Goal: Information Seeking & Learning: Get advice/opinions

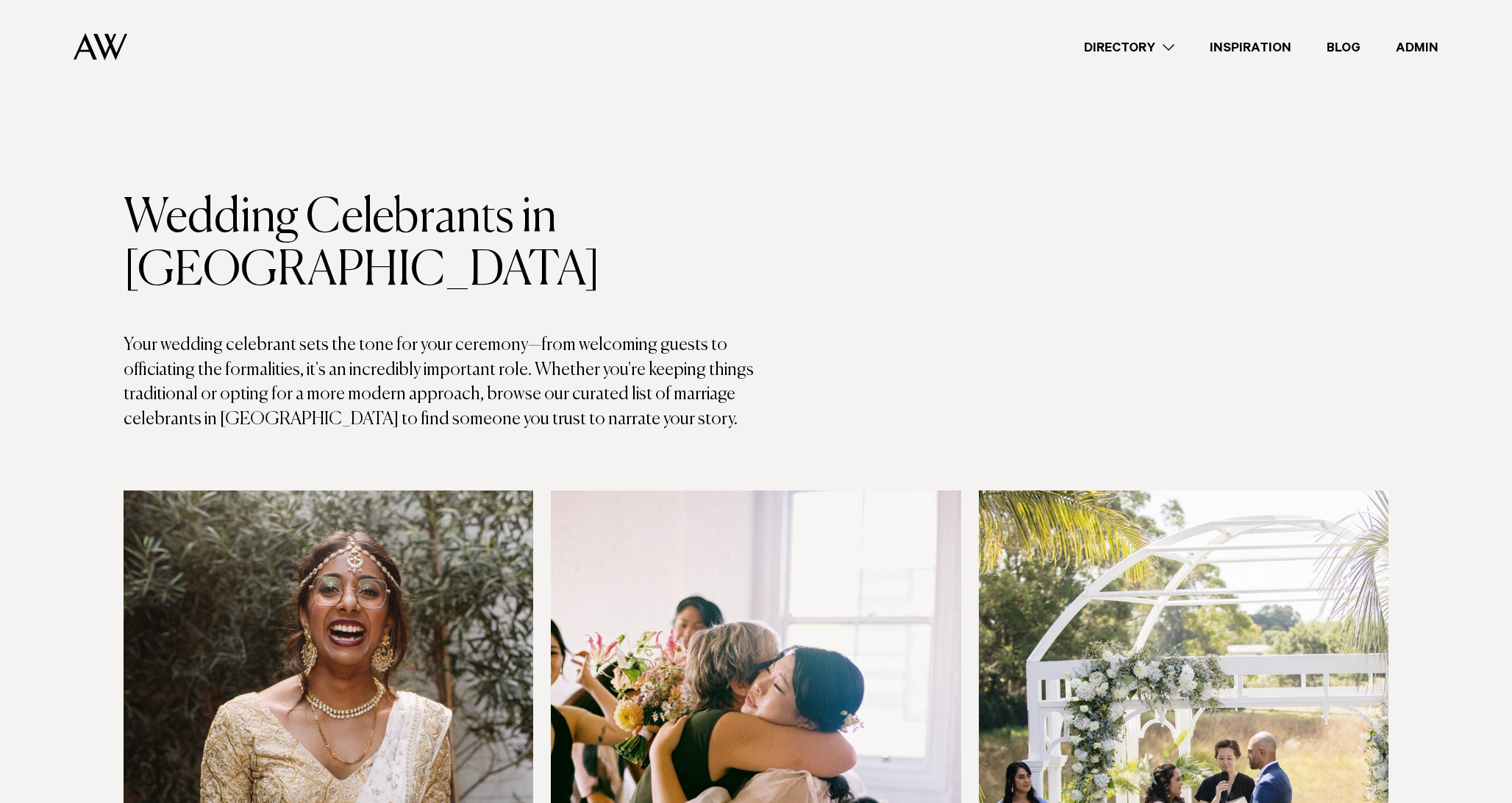
click at [1251, 51] on link "Inspiration" at bounding box center [1250, 47] width 117 height 20
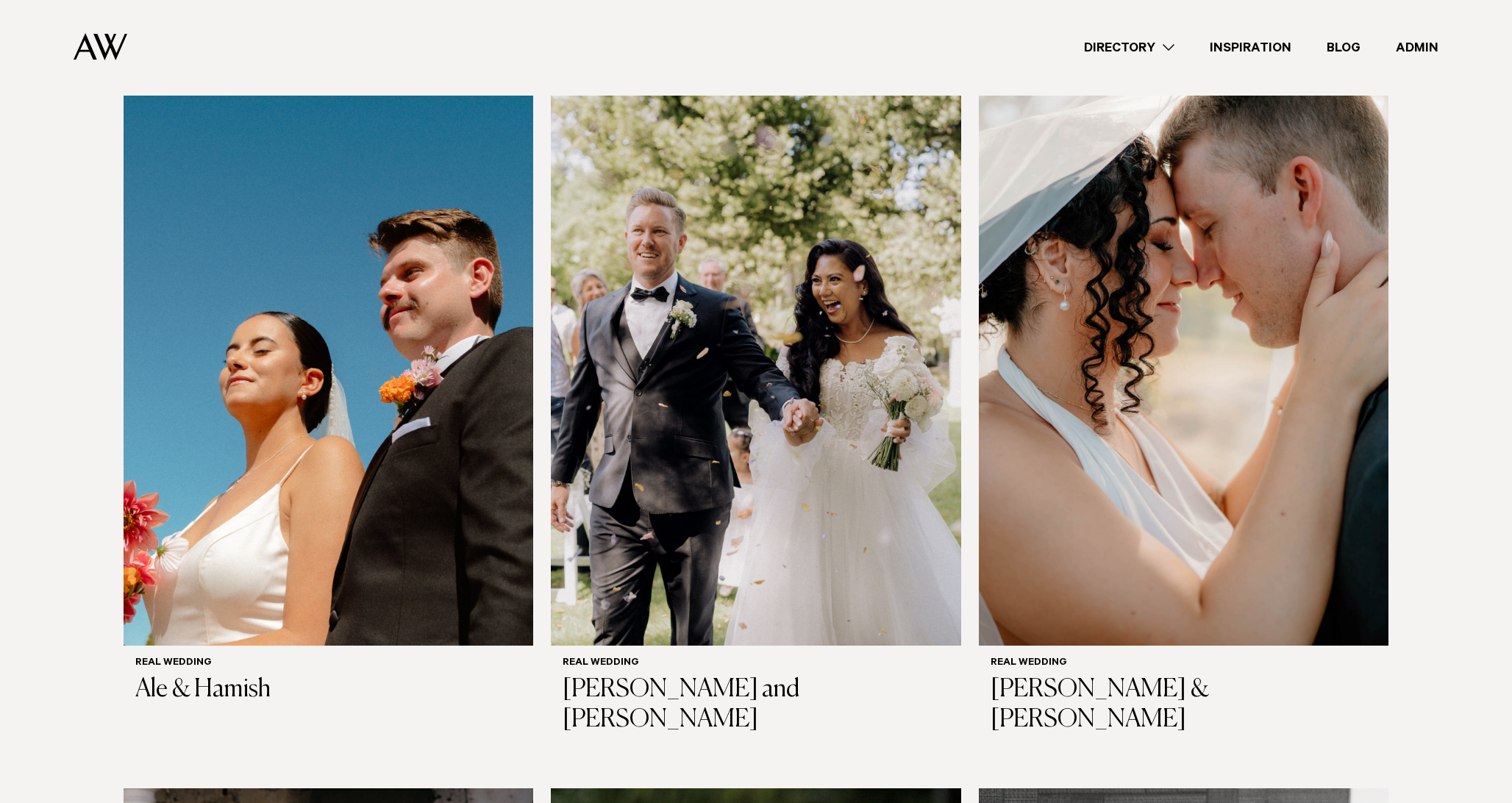
scroll to position [579, 0]
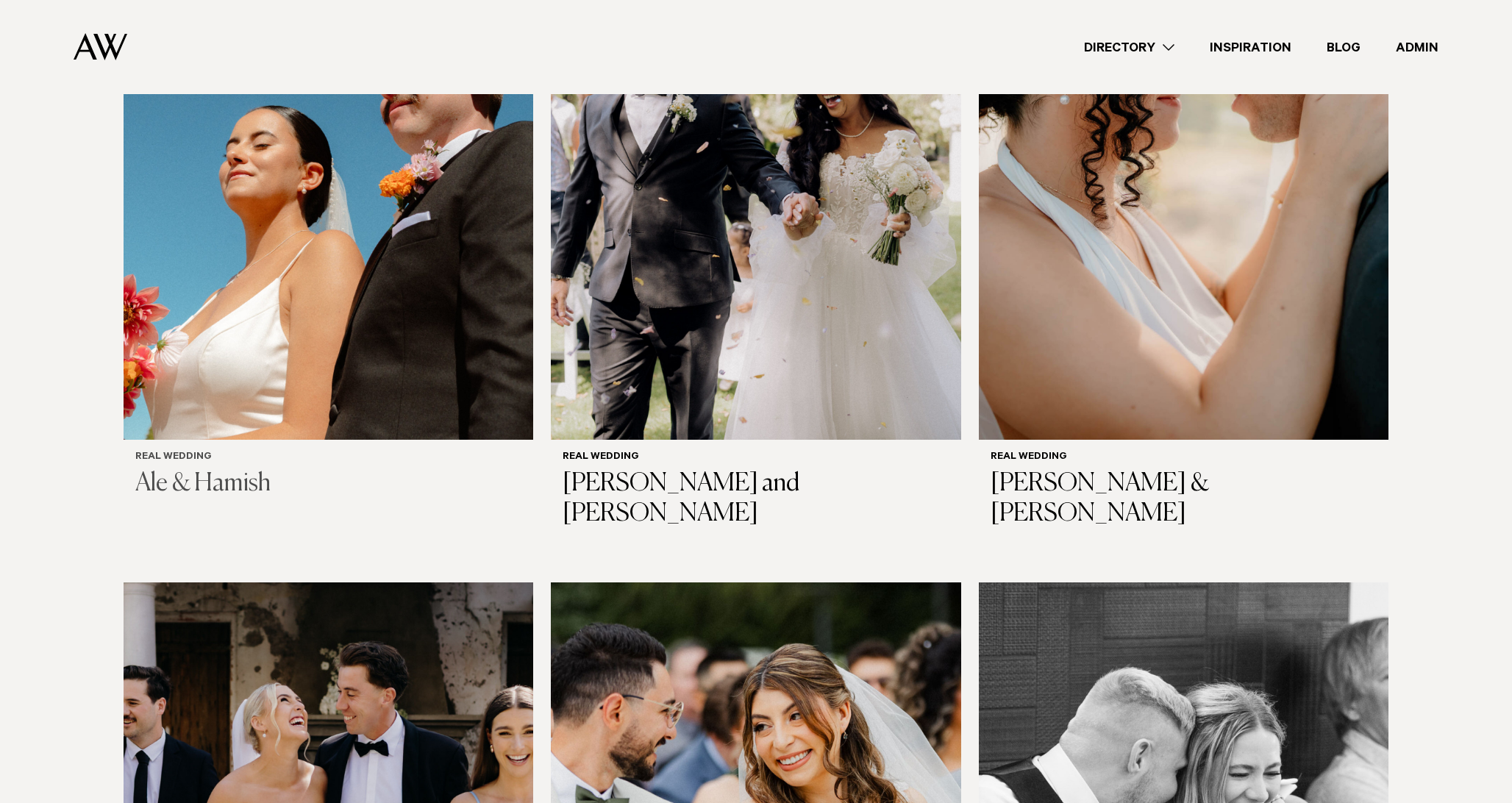
click at [303, 330] on img at bounding box center [329, 164] width 410 height 550
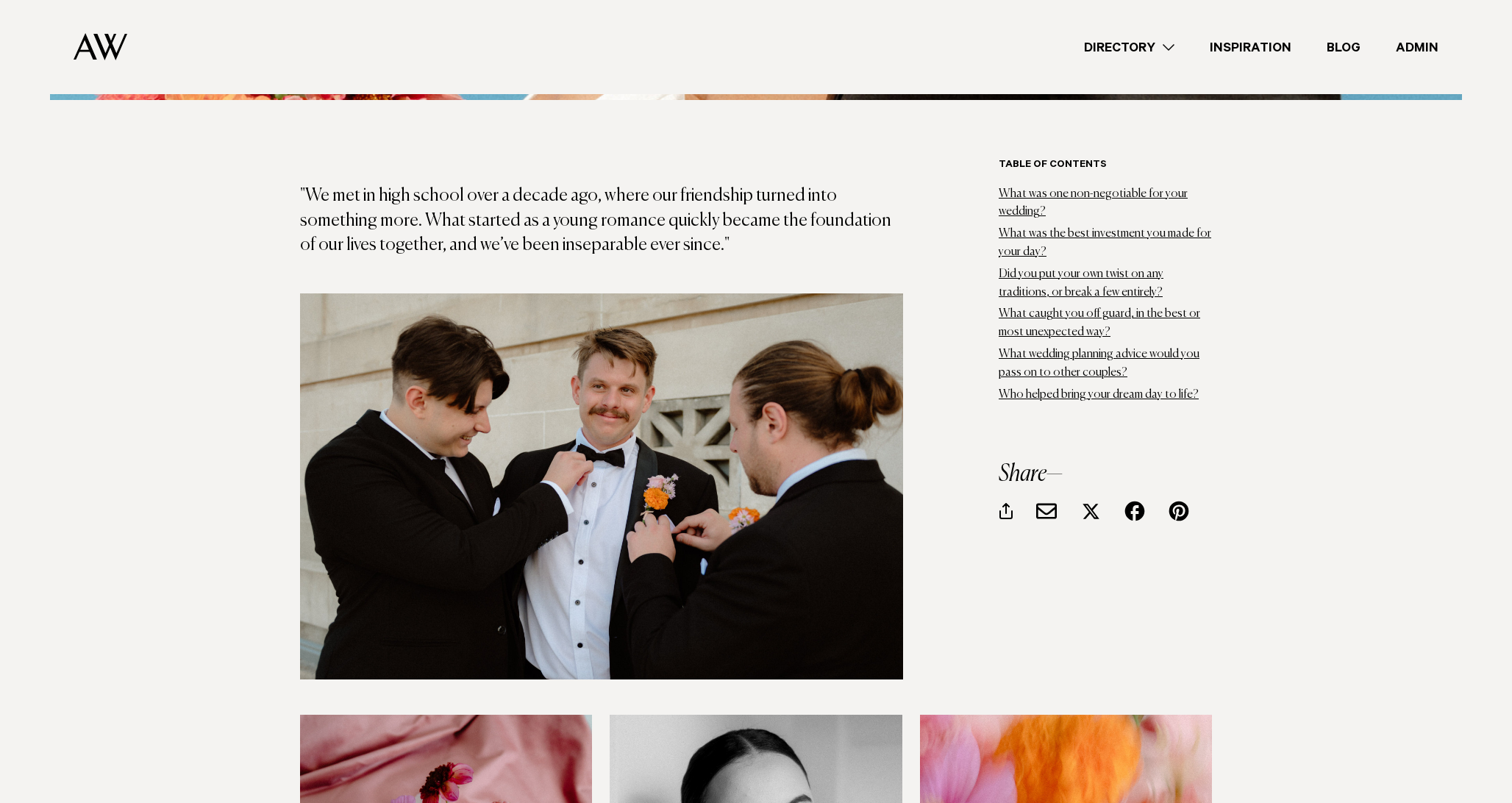
scroll to position [859, 0]
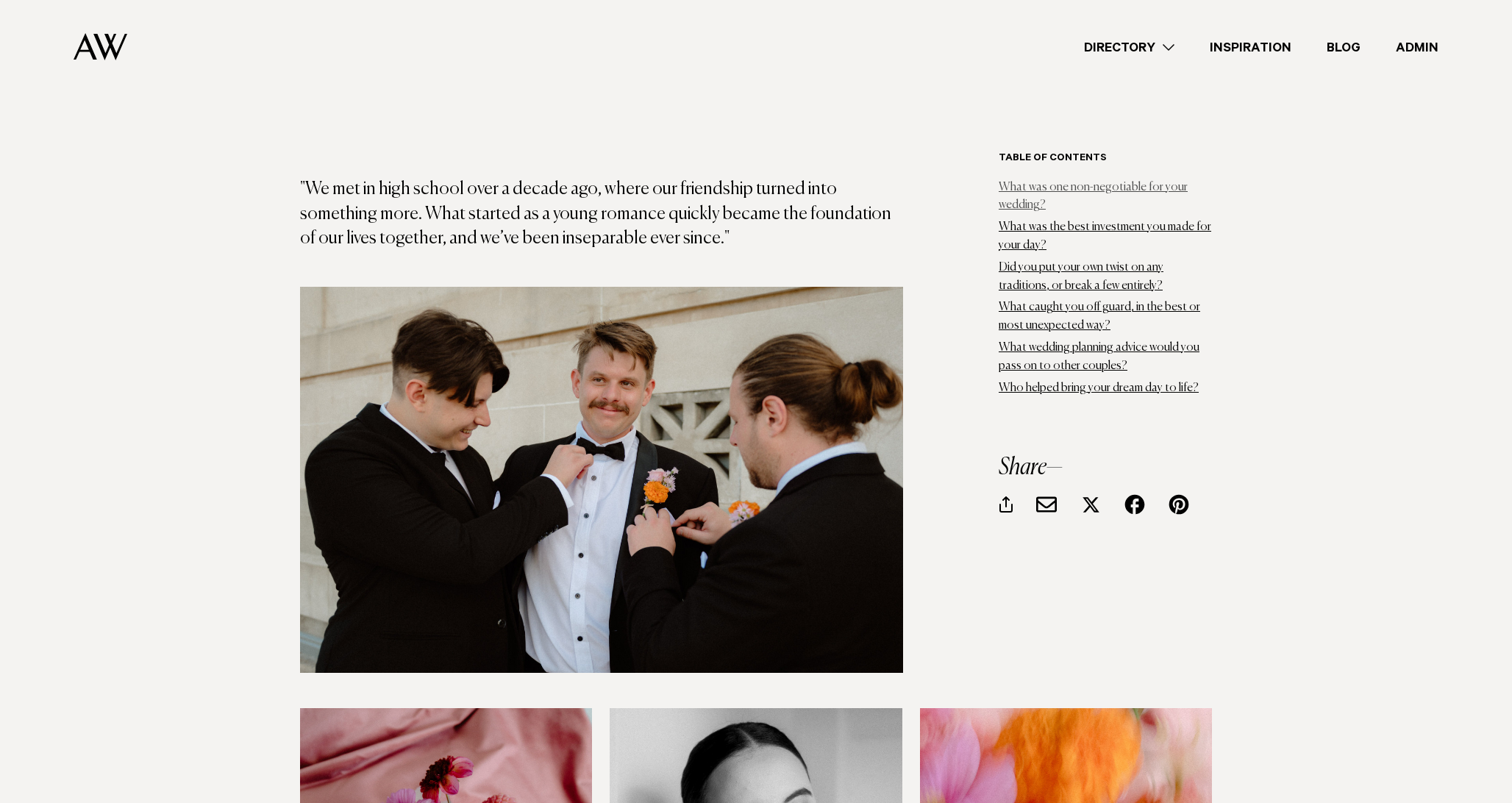
click at [1015, 199] on link "What was one non-negotiable for your wedding?" at bounding box center [1093, 196] width 189 height 30
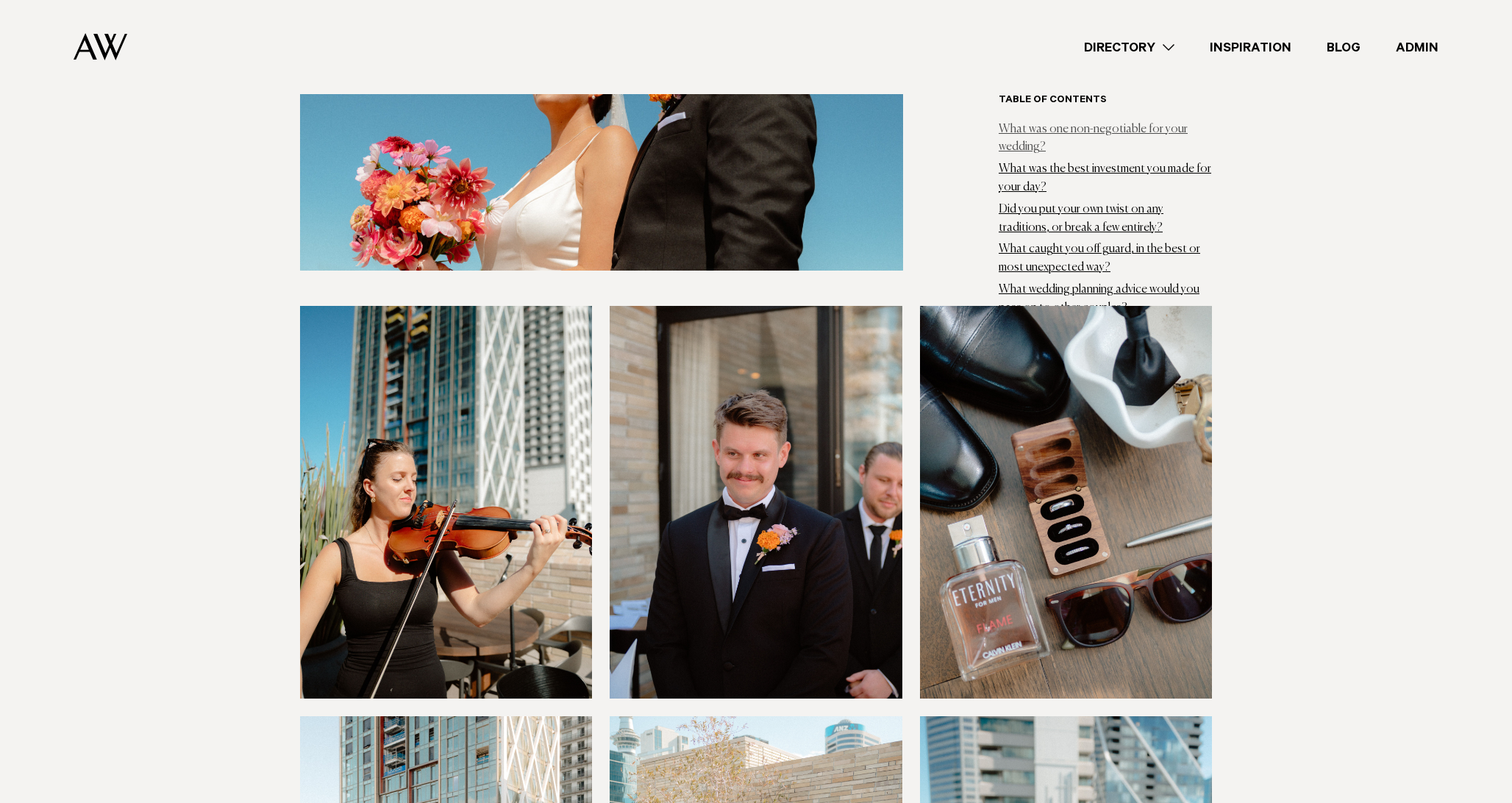
scroll to position [4319, 0]
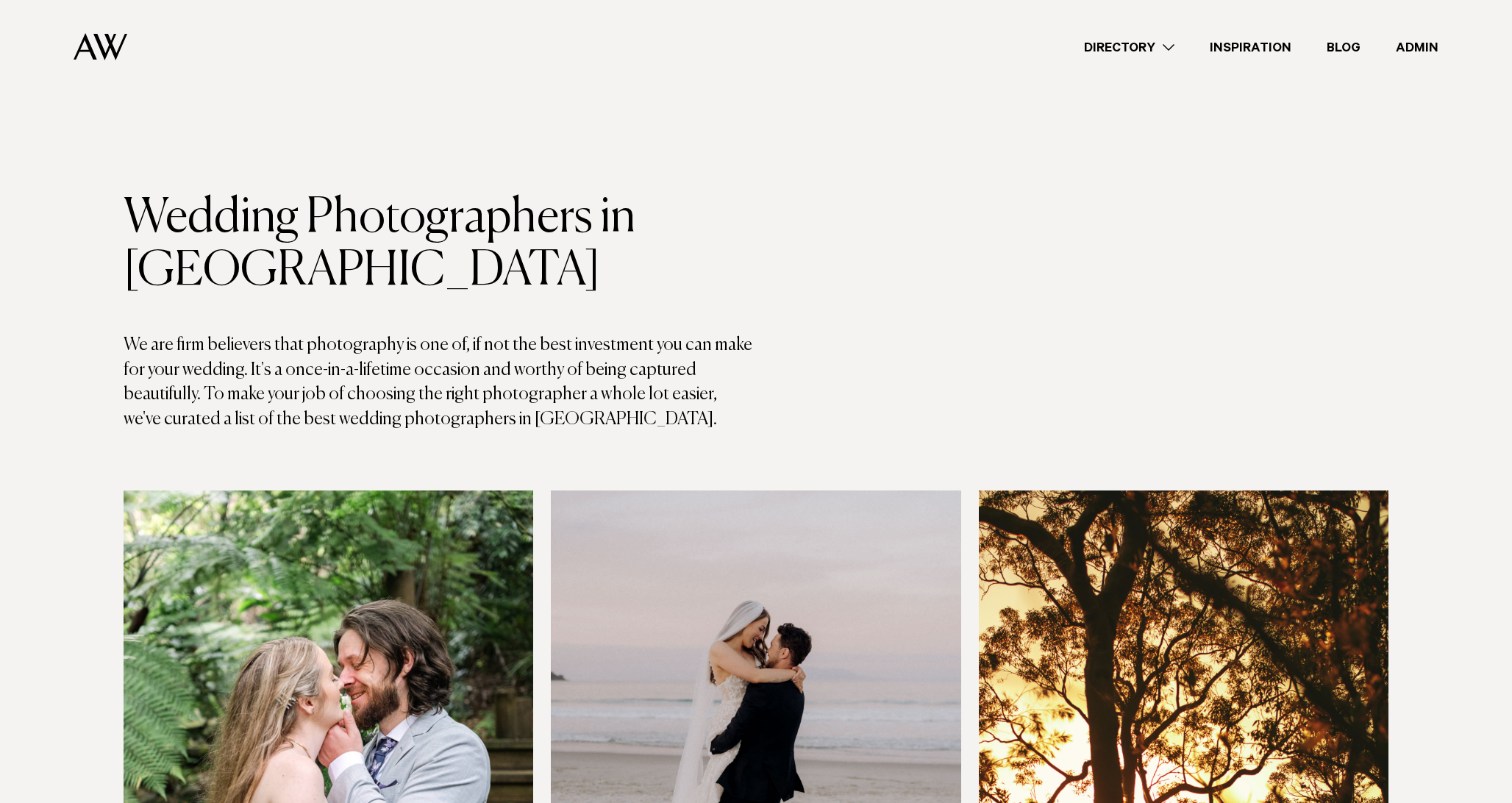
click at [648, 270] on h1 "Wedding Photographers in Auckland" at bounding box center [440, 245] width 632 height 106
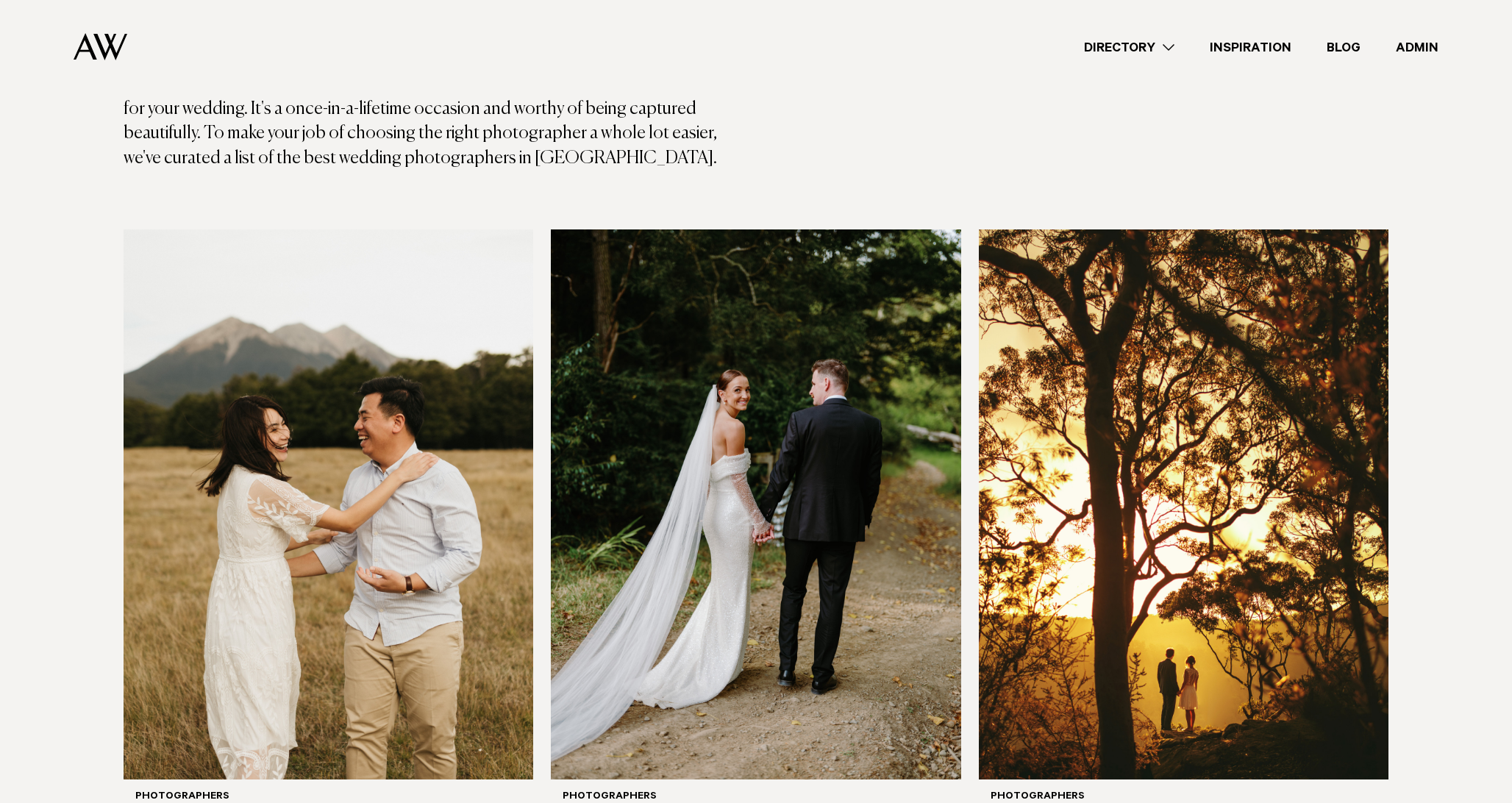
scroll to position [475, 0]
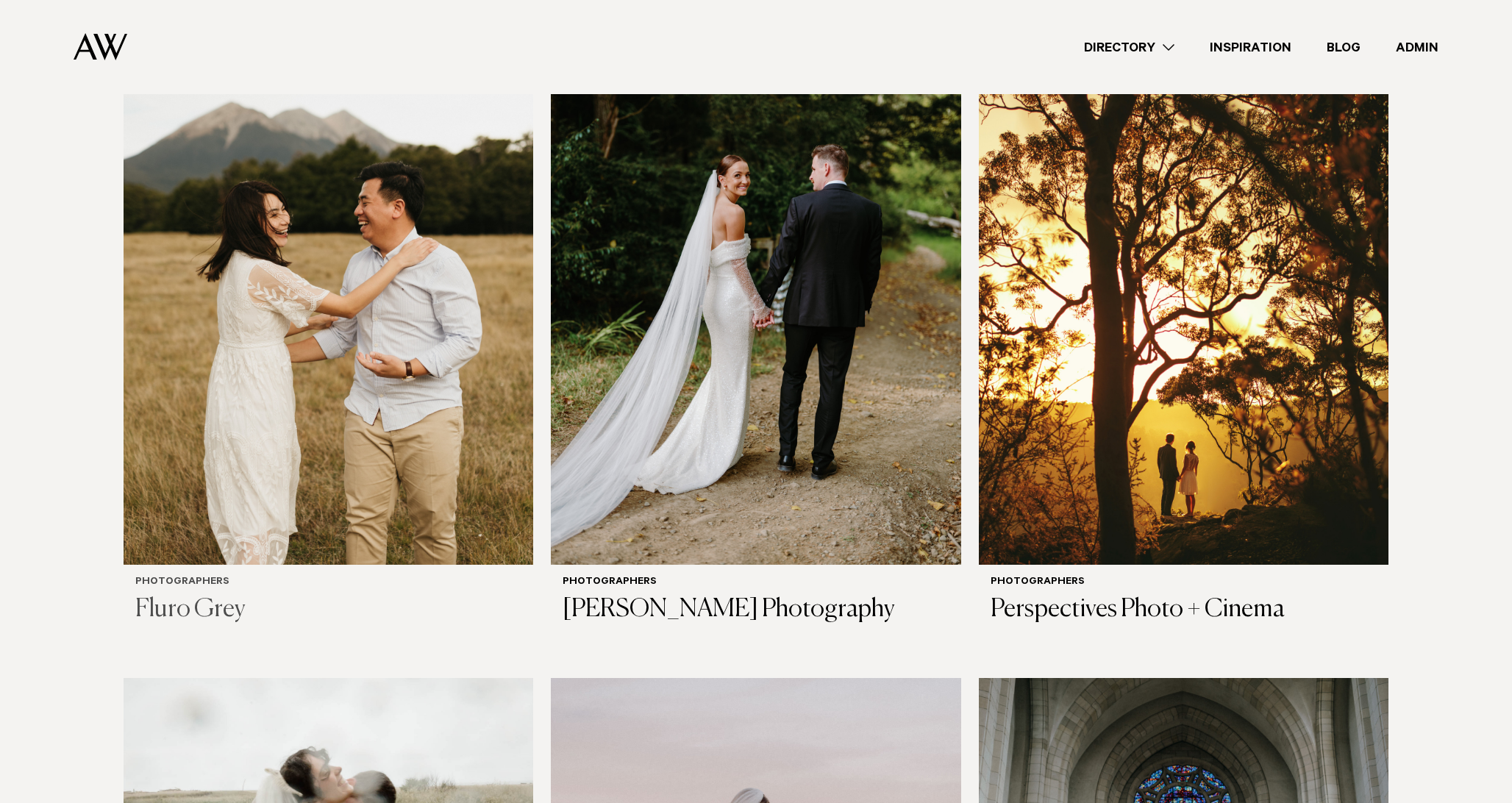
click at [183, 441] on img at bounding box center [329, 289] width 410 height 550
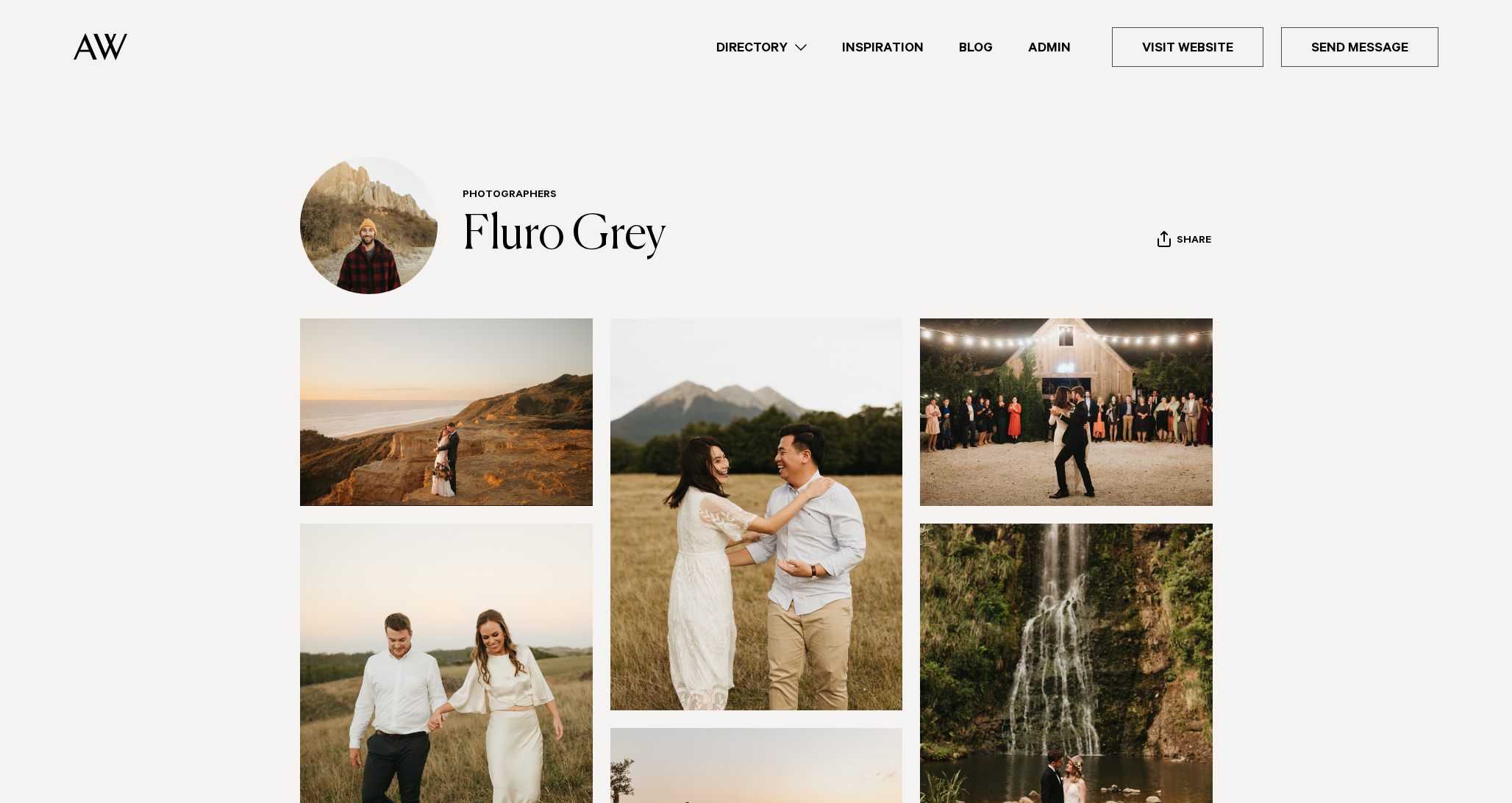
click at [234, 180] on section "Photographers Fluro Grey Share Copy Link Email twitter" at bounding box center [756, 225] width 1512 height 137
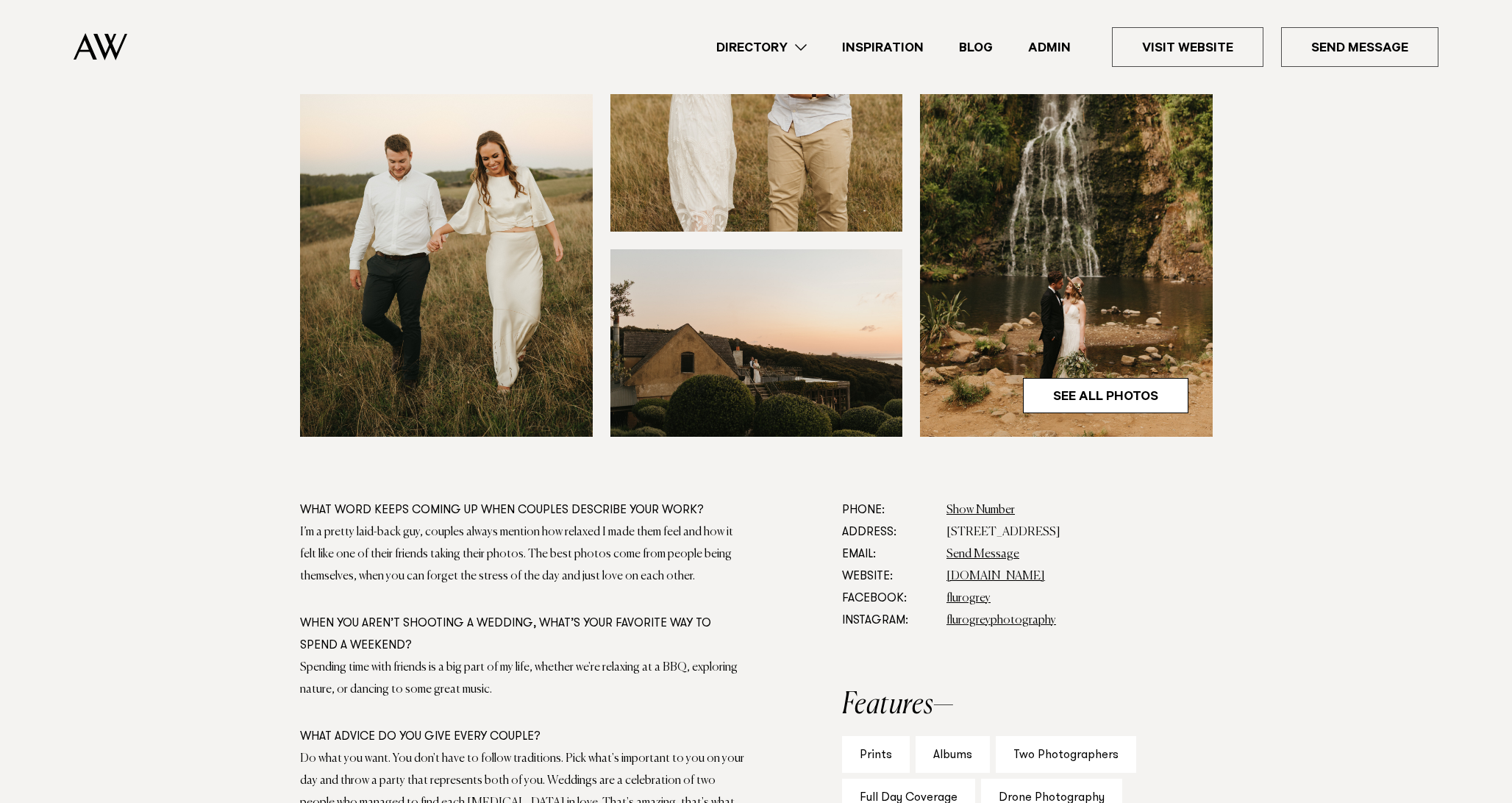
scroll to position [724, 0]
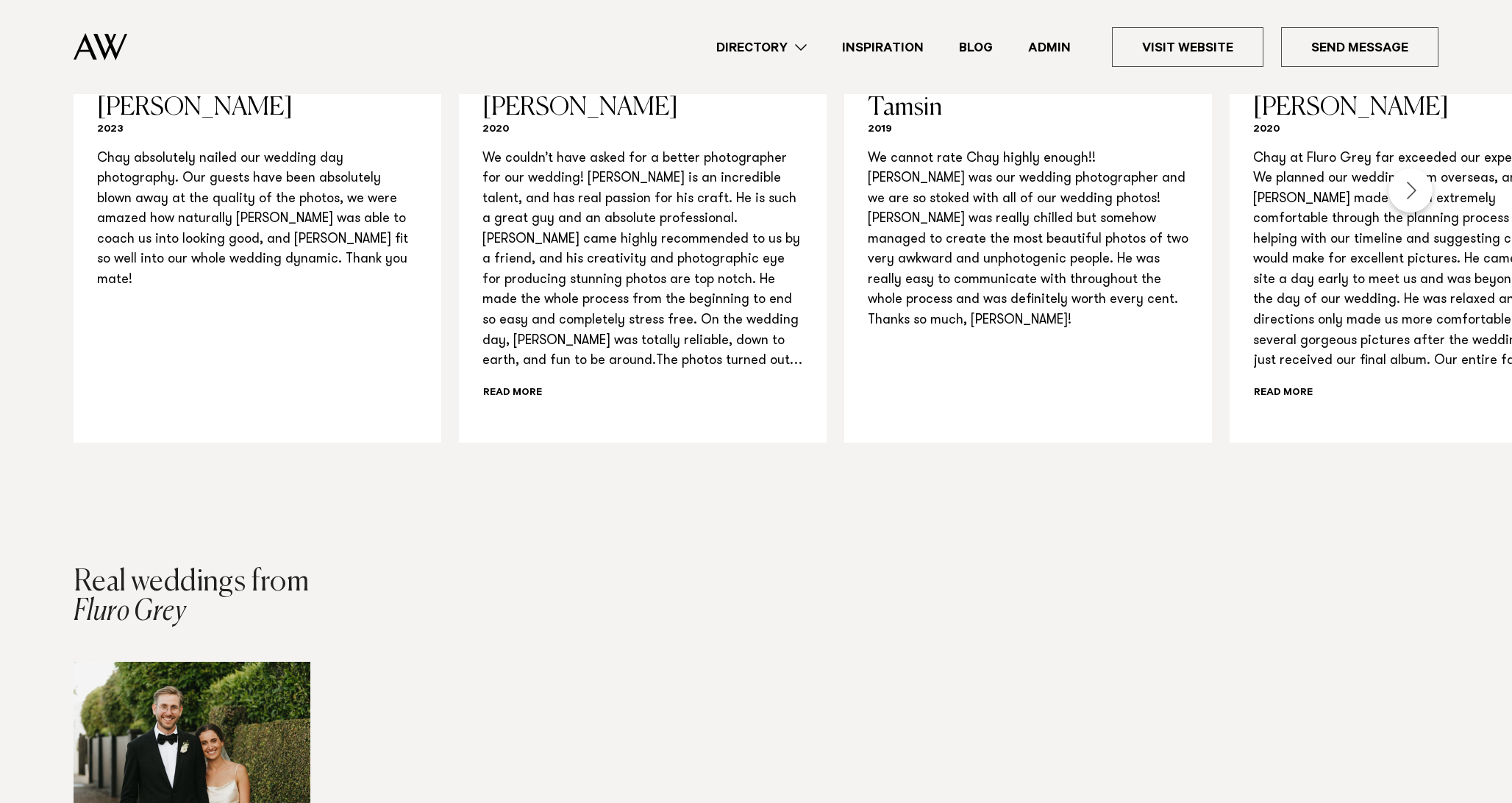
scroll to position [1489, 0]
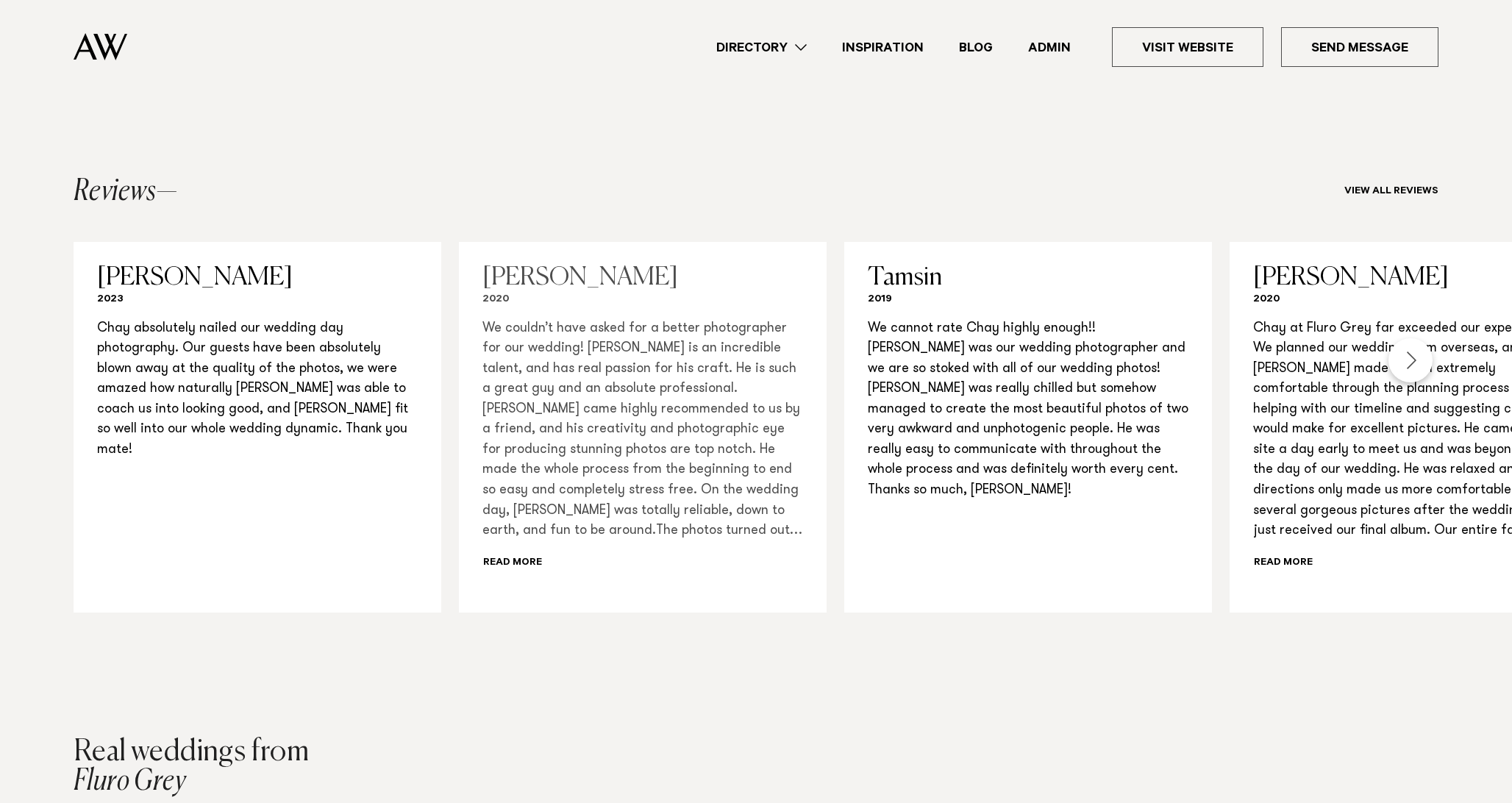
click at [482, 331] on p "We couldn’t have asked for a better photographer for our wedding! [PERSON_NAME]…" at bounding box center [642, 431] width 320 height 222
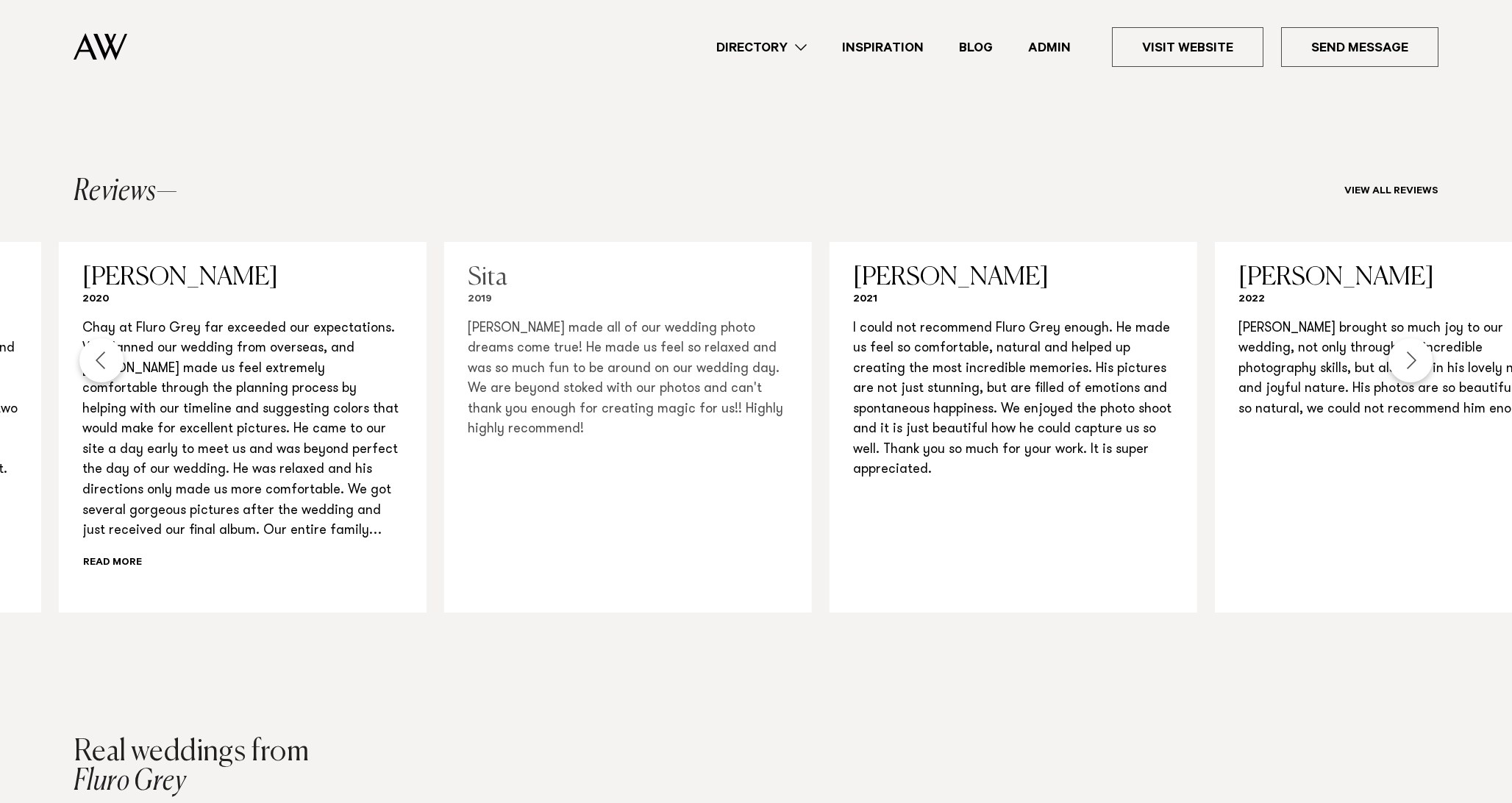
click at [468, 346] on p "[PERSON_NAME] made all of our wedding photo dreams come true! He made us feel s…" at bounding box center [628, 380] width 320 height 121
